Goal: Task Accomplishment & Management: Complete application form

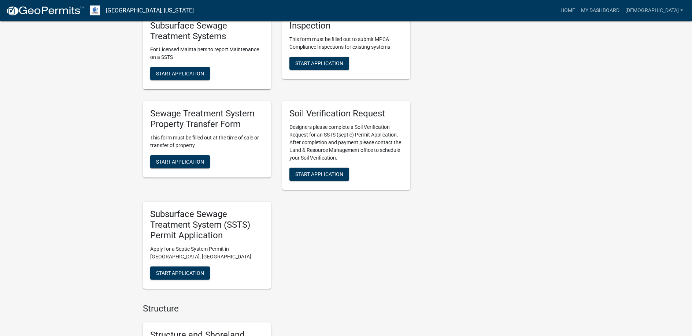
scroll to position [476, 0]
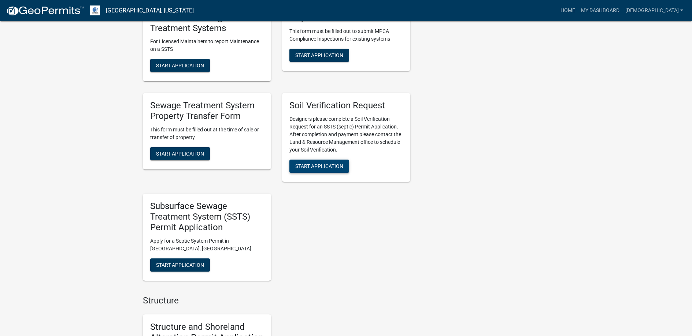
click at [318, 165] on span "Start Application" at bounding box center [319, 166] width 48 height 6
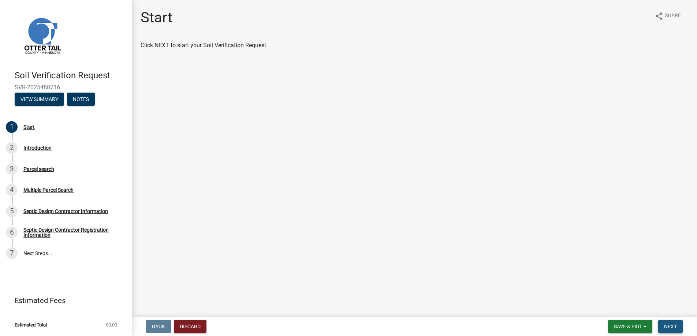
click at [670, 325] on span "Next" at bounding box center [670, 327] width 13 height 6
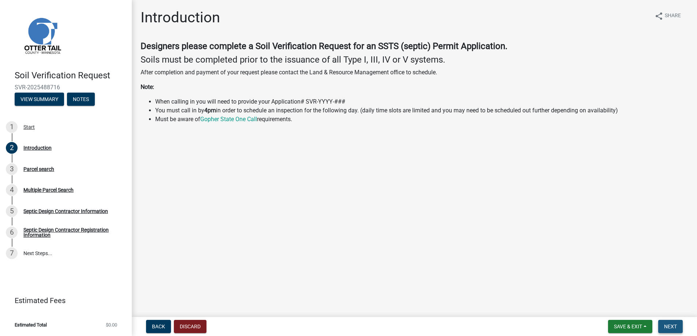
click at [670, 325] on span "Next" at bounding box center [670, 327] width 13 height 6
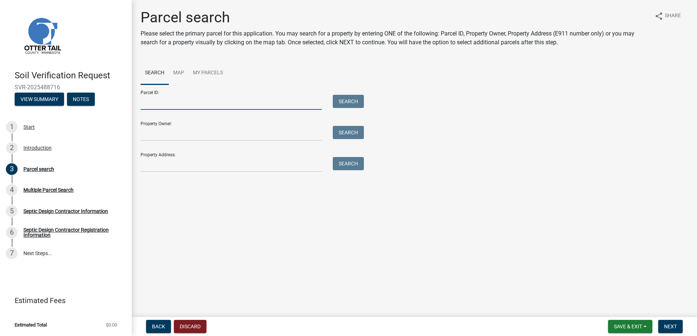
click at [162, 105] on input "Parcel ID:" at bounding box center [231, 102] width 181 height 15
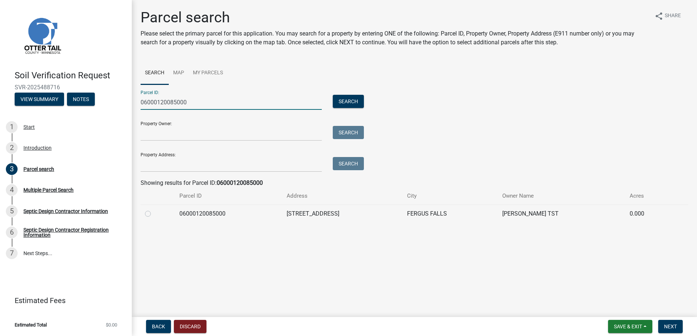
type input "06000120085000"
click at [154, 209] on label at bounding box center [154, 209] width 0 height 0
click at [154, 212] on input "radio" at bounding box center [156, 211] width 5 height 5
radio input "true"
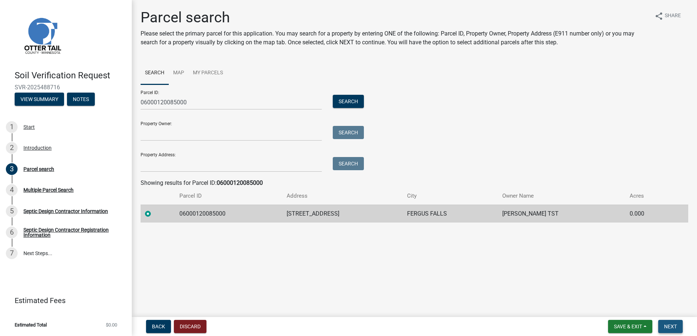
click at [670, 325] on span "Next" at bounding box center [670, 327] width 13 height 6
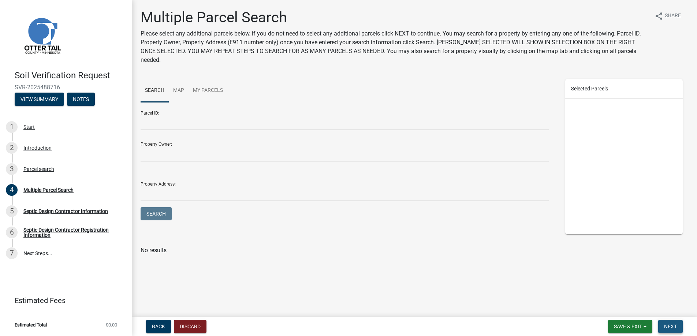
click at [673, 324] on span "Next" at bounding box center [670, 327] width 13 height 6
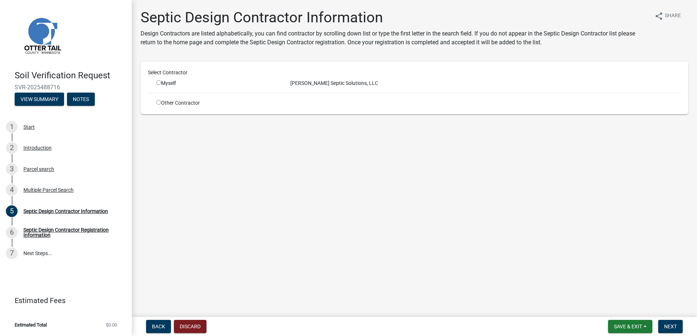
click at [157, 80] on input "radio" at bounding box center [158, 82] width 5 height 5
radio input "true"
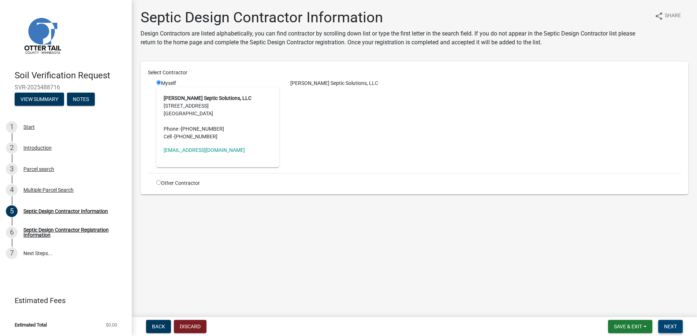
click at [670, 325] on span "Next" at bounding box center [670, 327] width 13 height 6
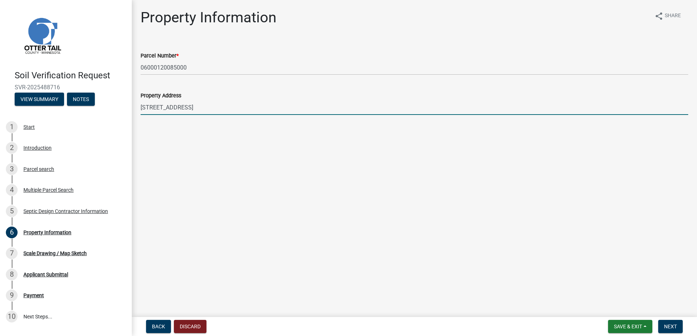
click at [157, 106] on input "[STREET_ADDRESS]" at bounding box center [415, 107] width 548 height 15
type input "[STREET_ADDRESS]"
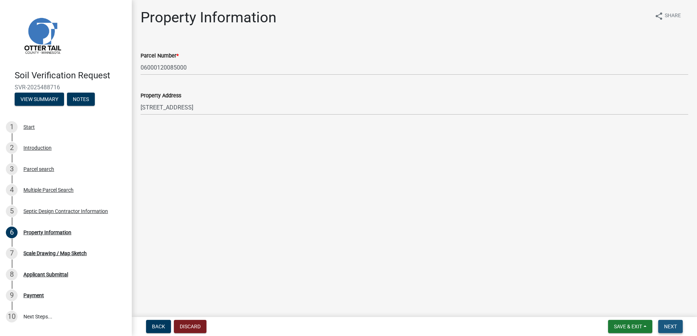
click at [670, 326] on span "Next" at bounding box center [670, 327] width 13 height 6
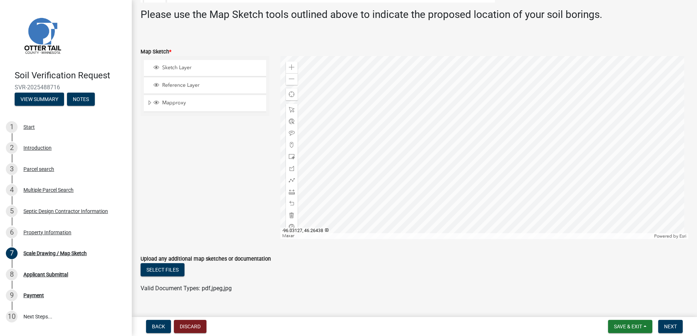
scroll to position [167, 0]
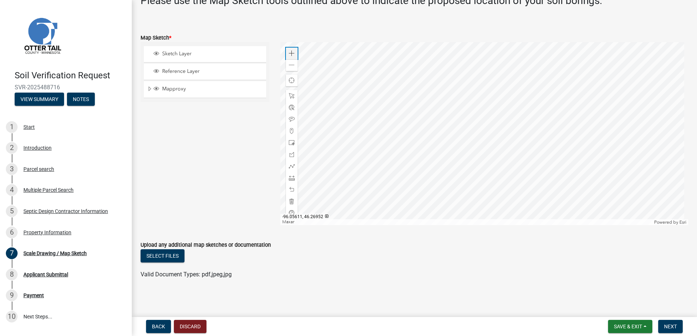
click at [291, 52] on span at bounding box center [292, 54] width 6 height 6
click at [392, 123] on div at bounding box center [484, 133] width 408 height 183
click at [290, 52] on span at bounding box center [292, 54] width 6 height 6
click at [398, 135] on div at bounding box center [484, 133] width 408 height 183
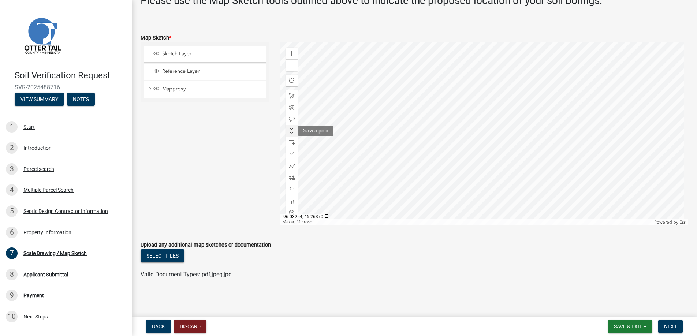
click at [291, 130] on span at bounding box center [292, 131] width 6 height 6
click at [443, 147] on div at bounding box center [484, 133] width 408 height 183
click at [669, 324] on span "Next" at bounding box center [670, 327] width 13 height 6
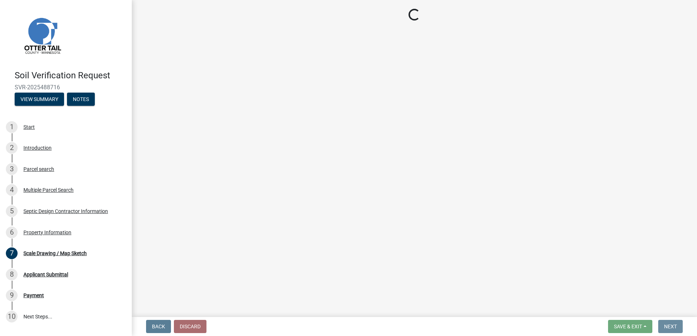
scroll to position [0, 0]
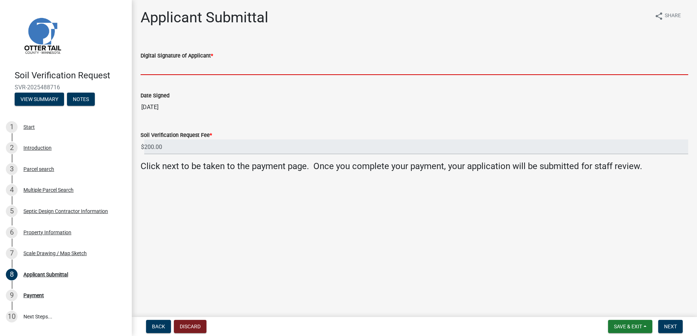
click at [164, 63] on input "Digital Signature of Applicant *" at bounding box center [415, 67] width 548 height 15
type input "[PERSON_NAME]"
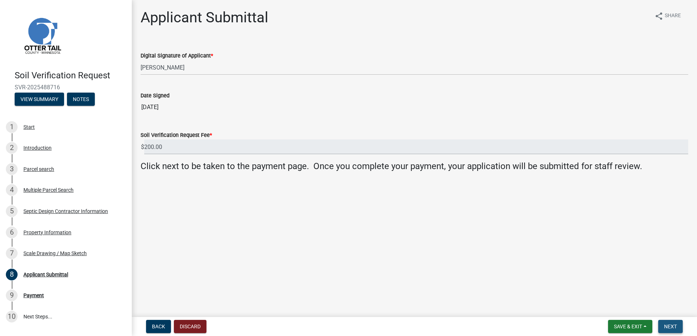
click at [669, 325] on span "Next" at bounding box center [670, 327] width 13 height 6
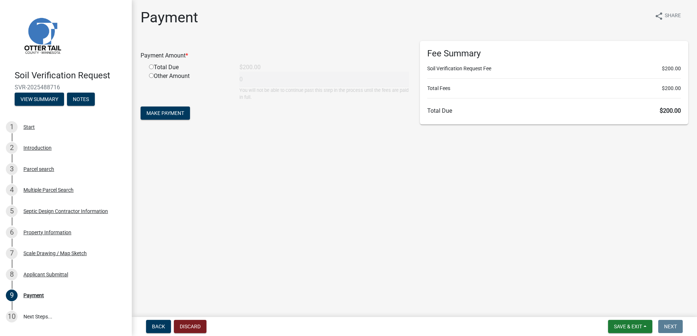
click at [153, 66] on input "radio" at bounding box center [151, 66] width 5 height 5
radio input "true"
type input "200"
click at [159, 110] on span "Make Payment" at bounding box center [165, 113] width 38 height 6
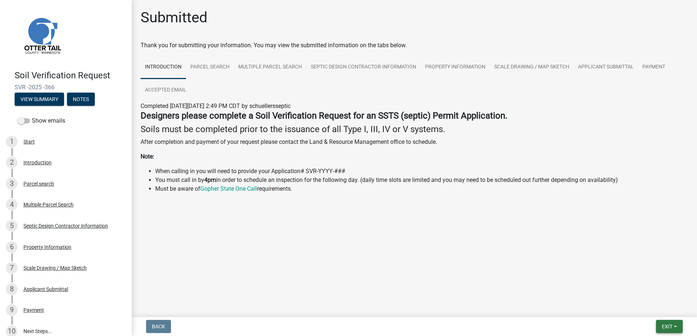
click at [665, 325] on span "Exit" at bounding box center [667, 327] width 11 height 6
click at [652, 307] on button "Save & Exit" at bounding box center [653, 308] width 59 height 18
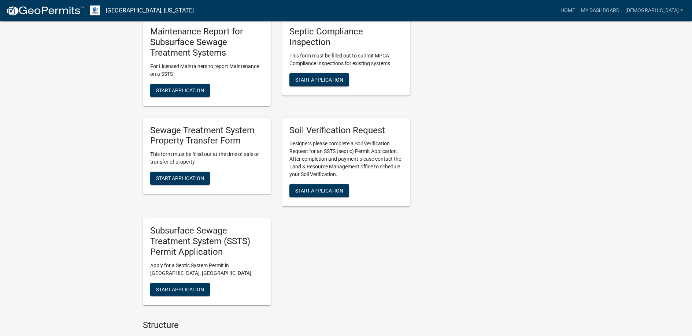
scroll to position [439, 0]
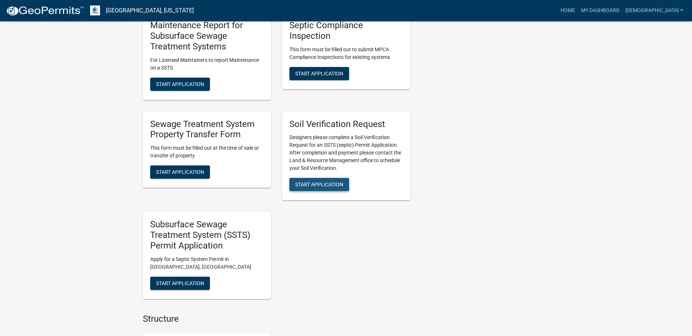
click at [322, 184] on span "Start Application" at bounding box center [319, 185] width 48 height 6
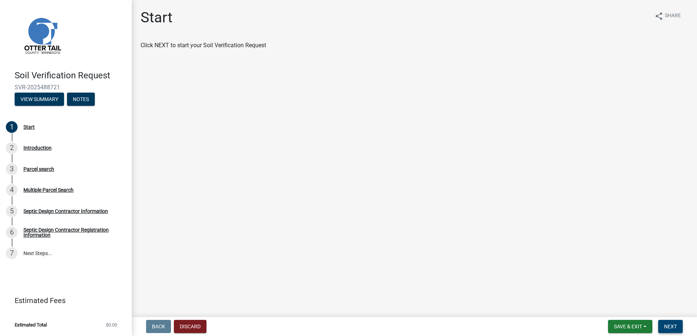
click at [669, 326] on span "Next" at bounding box center [670, 327] width 13 height 6
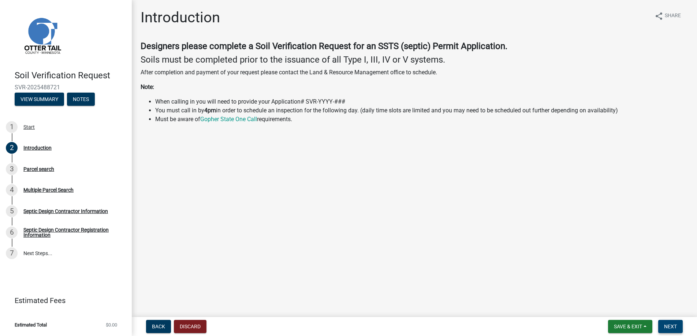
click at [669, 326] on span "Next" at bounding box center [670, 327] width 13 height 6
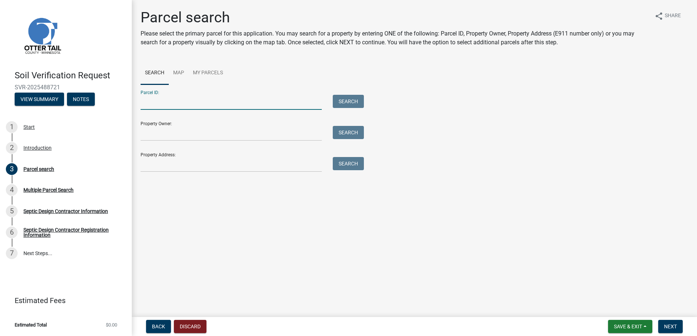
click at [167, 104] on input "Parcel ID:" at bounding box center [231, 102] width 181 height 15
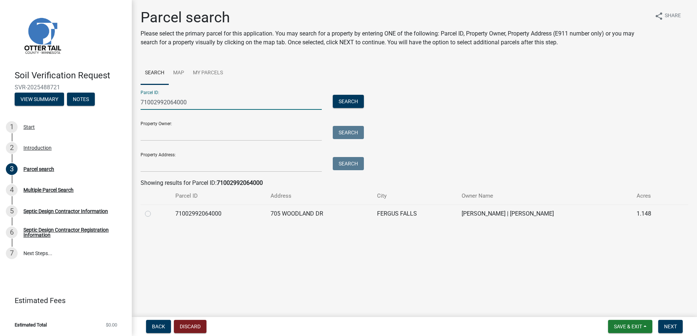
type input "71002992064000"
click at [154, 209] on label at bounding box center [154, 209] width 0 height 0
click at [154, 213] on input "radio" at bounding box center [156, 211] width 5 height 5
radio input "true"
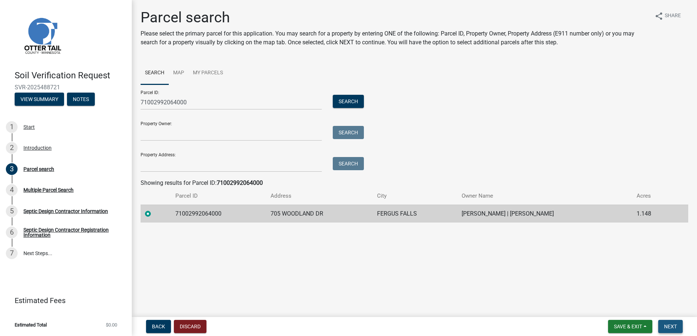
click at [670, 326] on span "Next" at bounding box center [670, 327] width 13 height 6
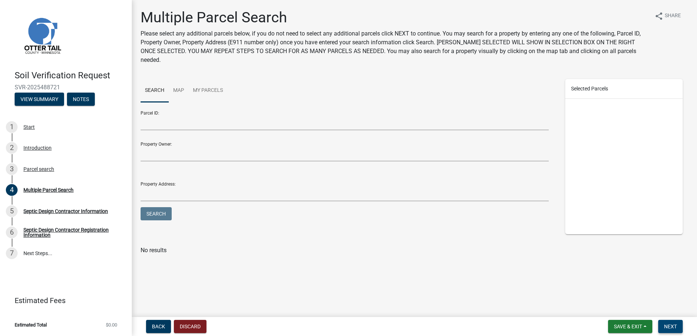
click at [669, 324] on span "Next" at bounding box center [670, 327] width 13 height 6
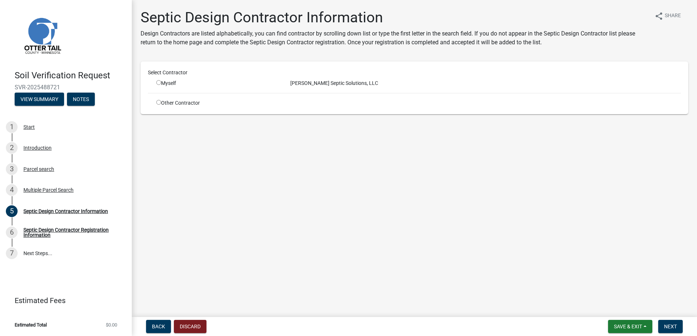
click at [159, 81] on input "radio" at bounding box center [158, 82] width 5 height 5
radio input "true"
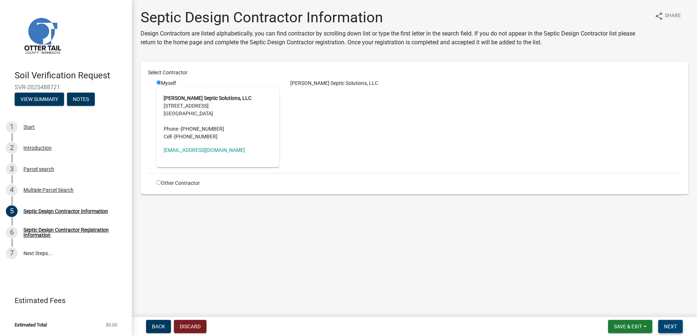
click at [664, 327] on span "Next" at bounding box center [670, 327] width 13 height 6
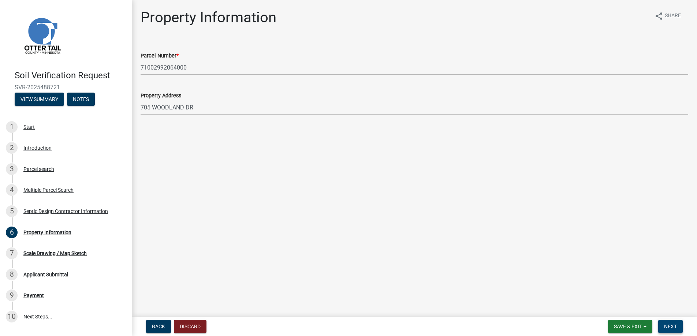
click at [670, 325] on span "Next" at bounding box center [670, 327] width 13 height 6
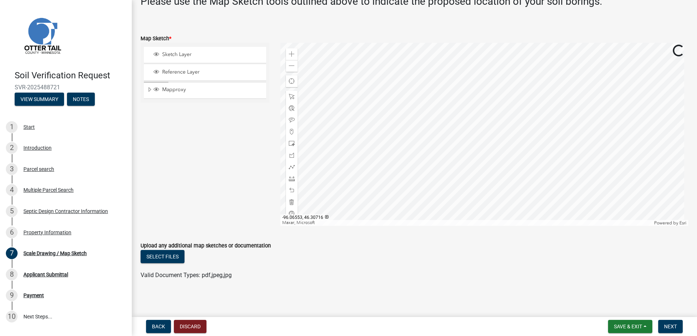
scroll to position [167, 0]
click at [291, 129] on span at bounding box center [292, 131] width 6 height 6
click at [463, 131] on div at bounding box center [484, 133] width 408 height 183
click at [468, 106] on div at bounding box center [484, 133] width 408 height 183
click at [670, 326] on span "Next" at bounding box center [670, 327] width 13 height 6
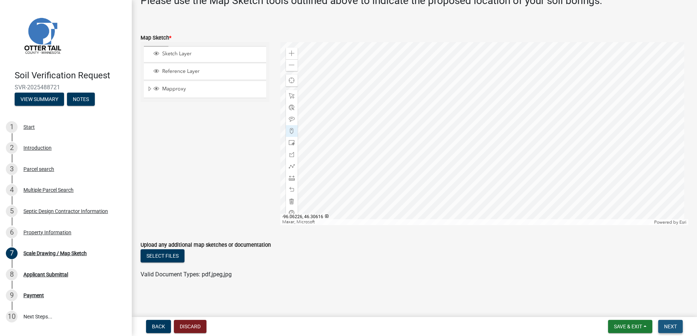
scroll to position [0, 0]
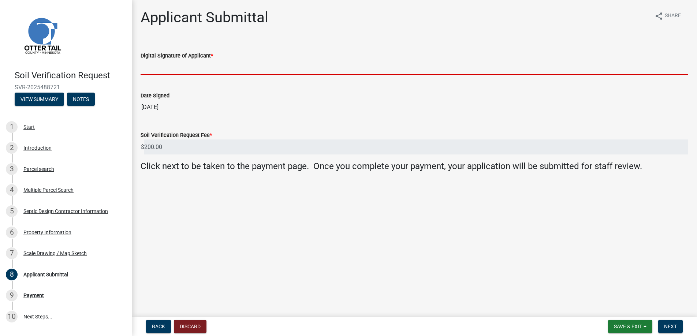
click at [185, 69] on input "Digital Signature of Applicant *" at bounding box center [415, 67] width 548 height 15
type input "[PERSON_NAME]"
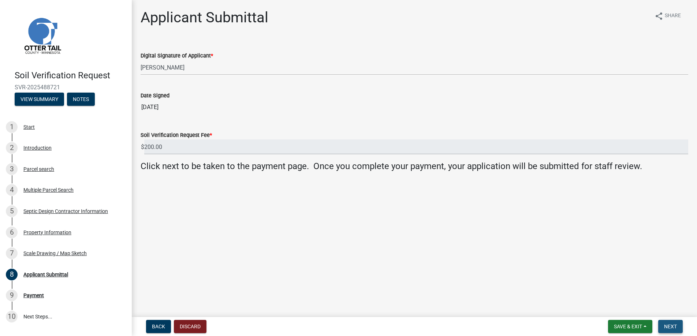
click at [668, 324] on span "Next" at bounding box center [670, 327] width 13 height 6
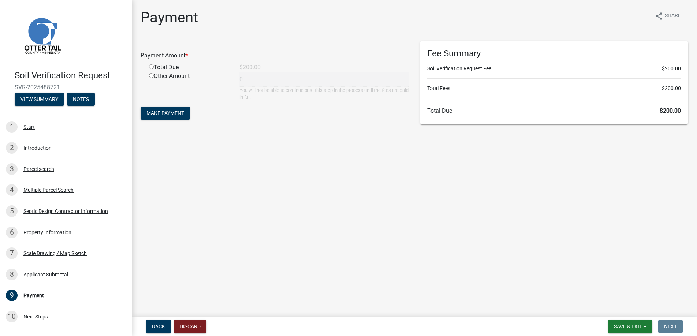
click at [152, 67] on input "radio" at bounding box center [151, 66] width 5 height 5
radio input "true"
type input "200"
click at [166, 111] on span "Make Payment" at bounding box center [165, 113] width 38 height 6
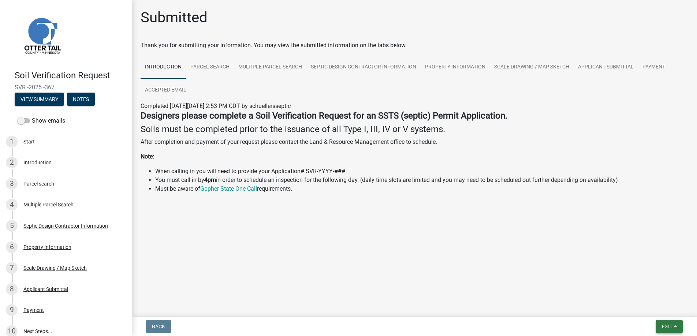
click at [669, 325] on span "Exit" at bounding box center [667, 327] width 11 height 6
click at [651, 306] on button "Save & Exit" at bounding box center [653, 308] width 59 height 18
